Goal: Information Seeking & Learning: Learn about a topic

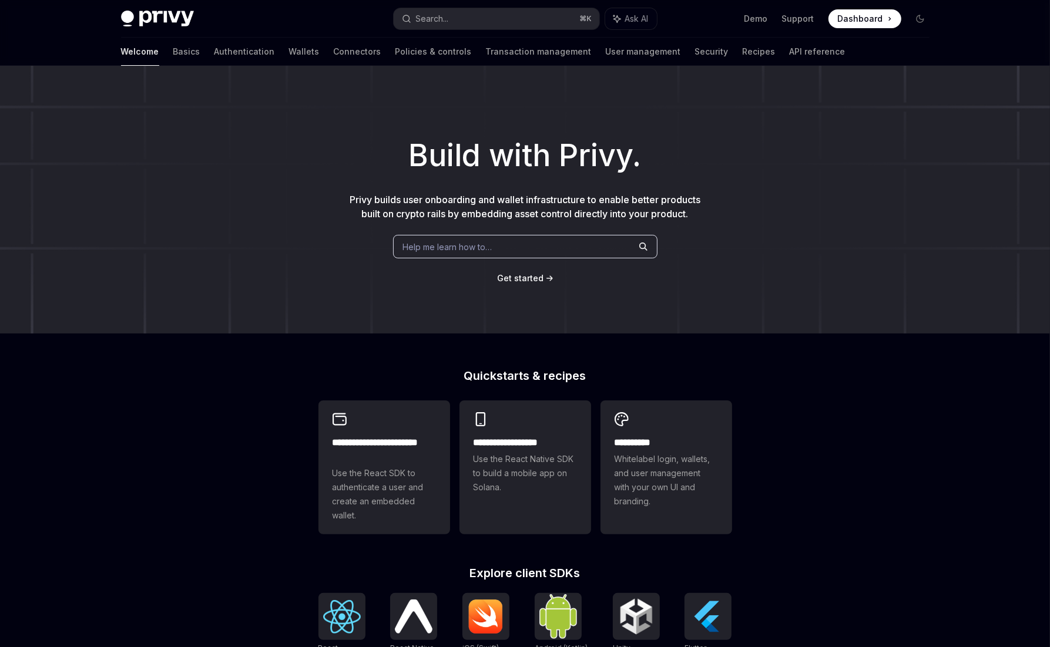
click at [457, 253] on span "Help me learn how to…" at bounding box center [447, 247] width 89 height 12
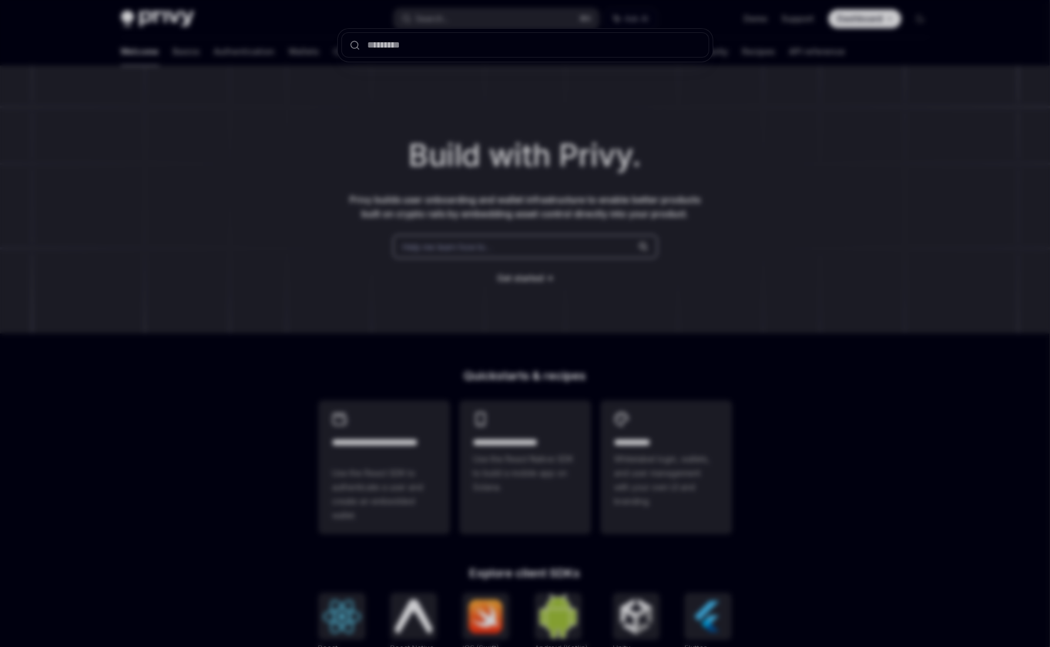
click at [274, 342] on div at bounding box center [525, 323] width 1050 height 647
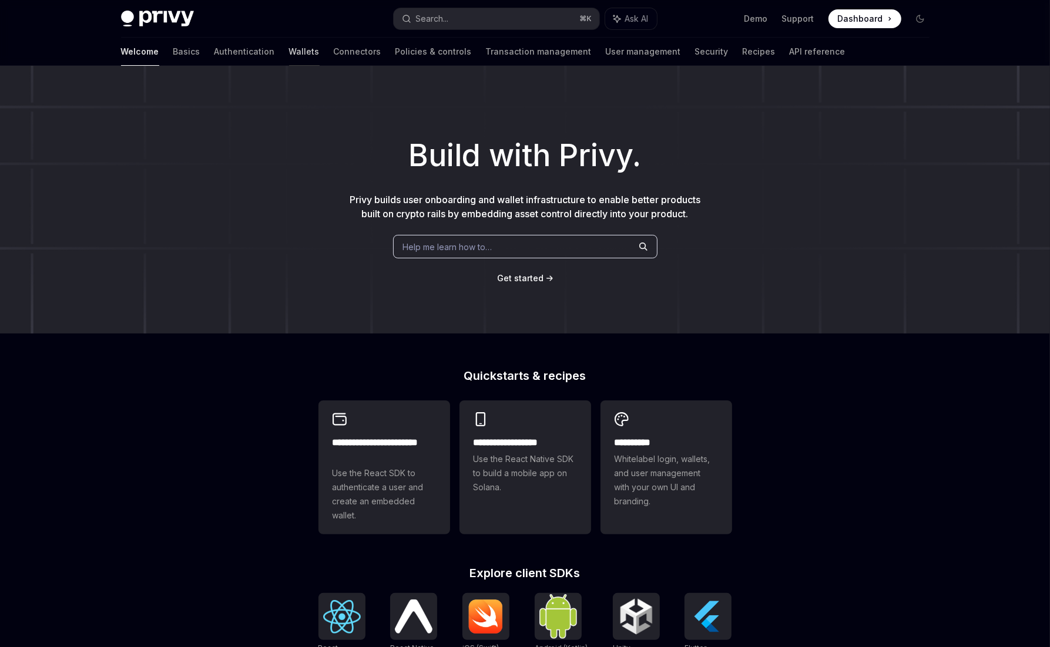
click at [289, 51] on link "Wallets" at bounding box center [304, 52] width 31 height 28
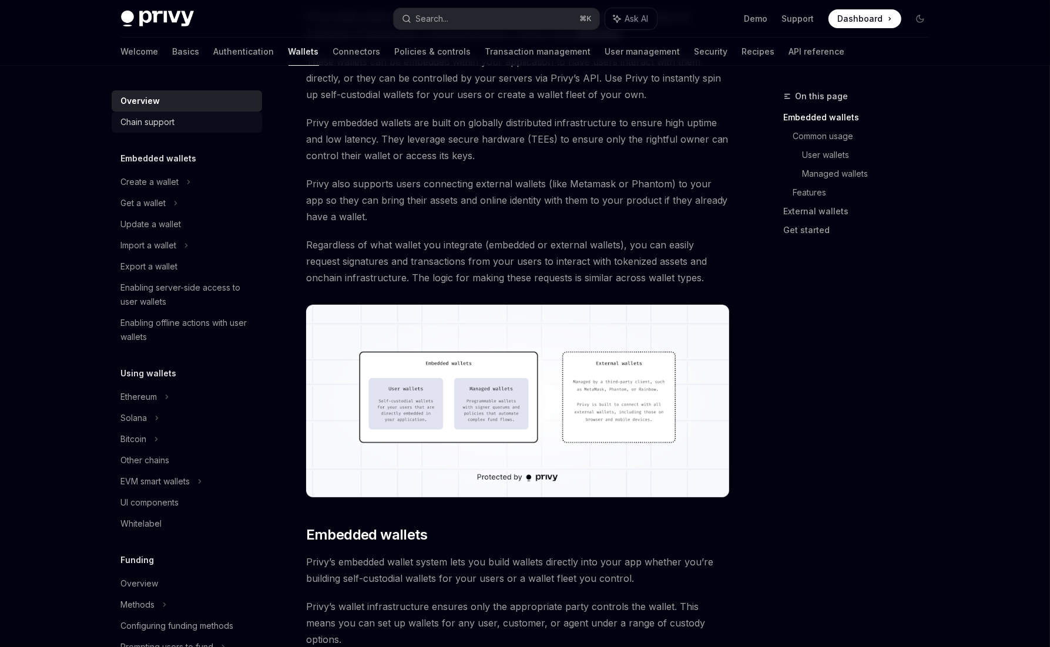
click at [158, 122] on div "Chain support" at bounding box center [148, 122] width 54 height 14
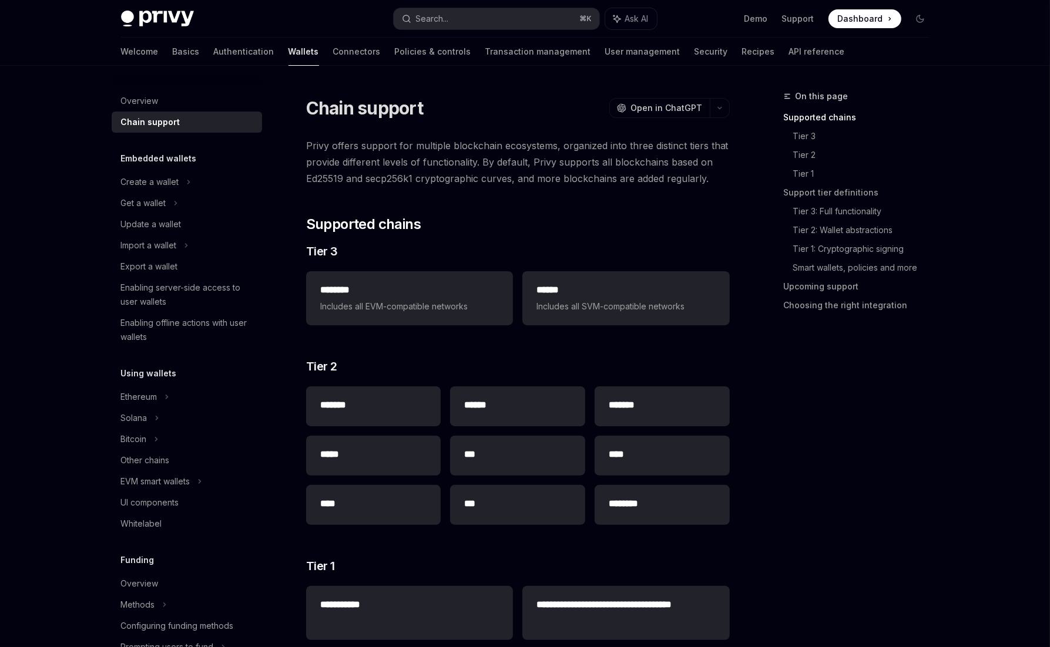
scroll to position [32, 0]
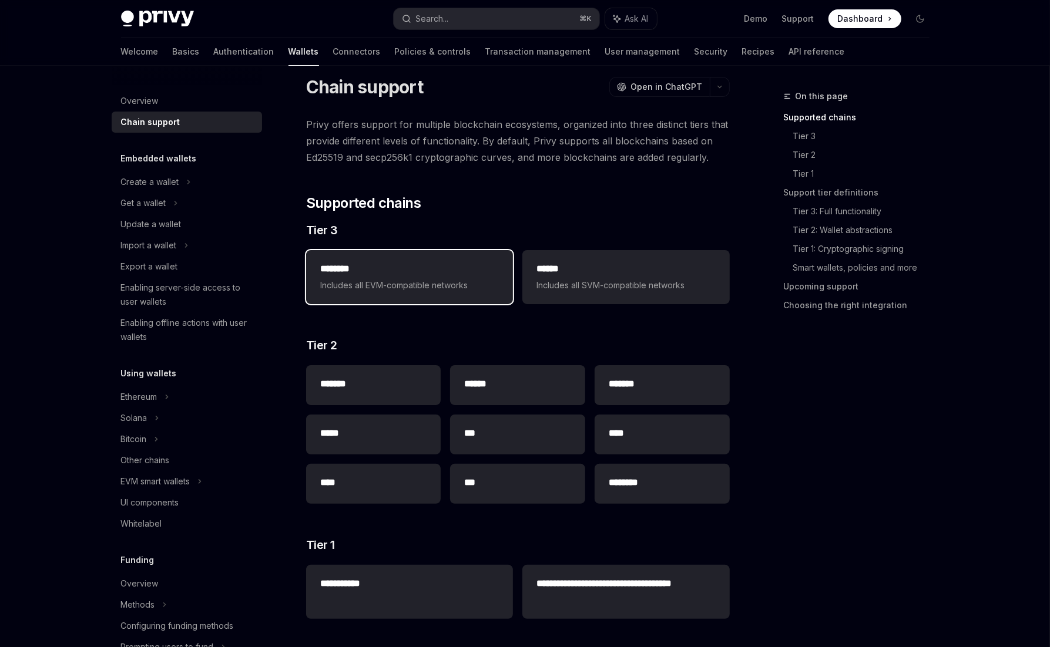
click at [362, 283] on span "Includes all EVM-compatible networks" at bounding box center [409, 285] width 179 height 14
type textarea "*"
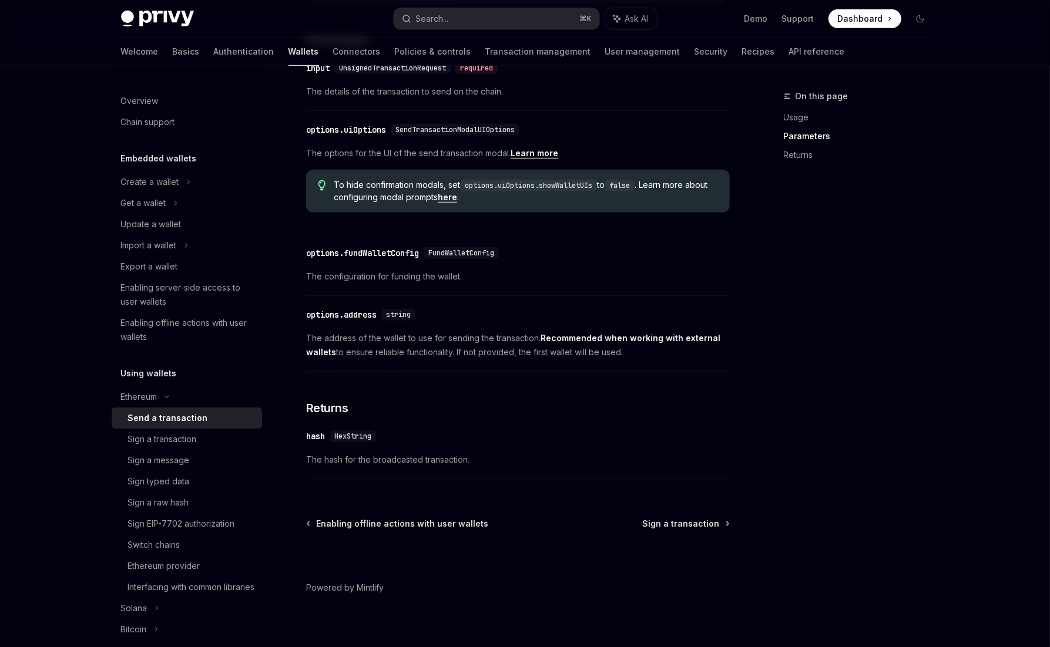
scroll to position [555, 0]
